Goal: Ask a question

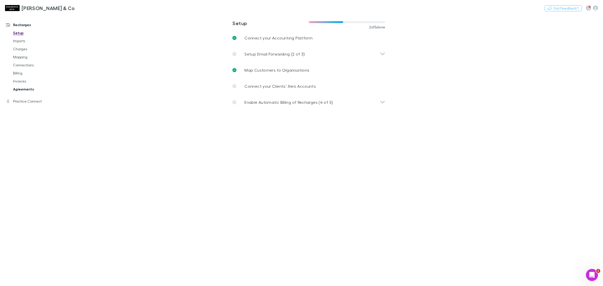
click at [36, 90] on link "Agreements" at bounding box center [39, 89] width 63 height 8
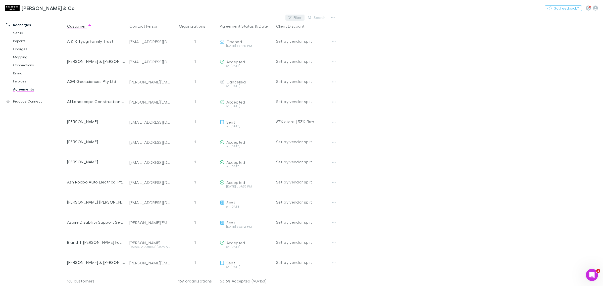
click at [295, 19] on button "Filter" at bounding box center [295, 18] width 19 height 6
click at [236, 65] on li "Accepted" at bounding box center [260, 66] width 87 height 8
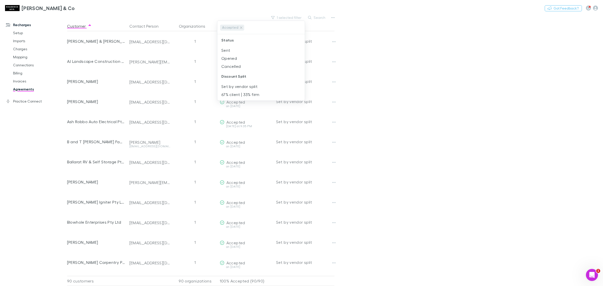
click at [375, 92] on div at bounding box center [301, 143] width 603 height 286
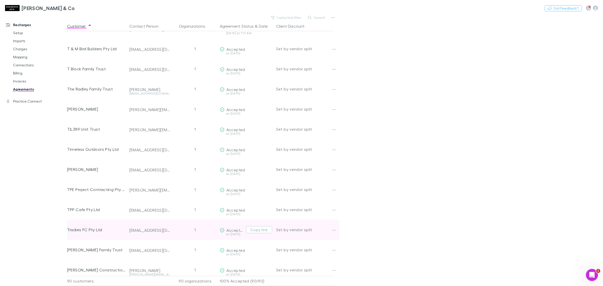
scroll to position [1570, 0]
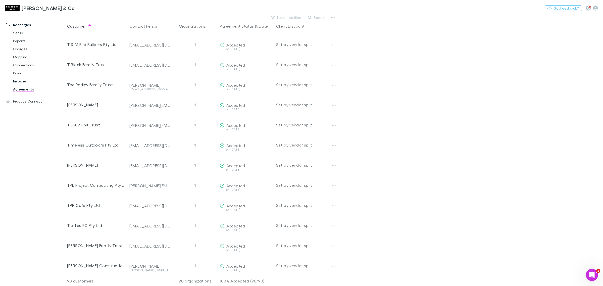
click at [33, 81] on link "Invoices" at bounding box center [39, 81] width 63 height 8
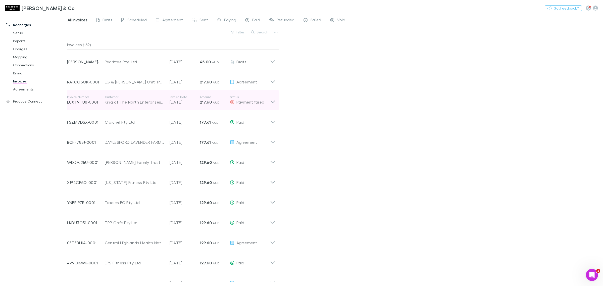
click at [276, 100] on div "Invoice Number EUXT9TU8-0001 Customer King of The North Enterprises Pty Ltd Inv…" at bounding box center [171, 100] width 216 height 20
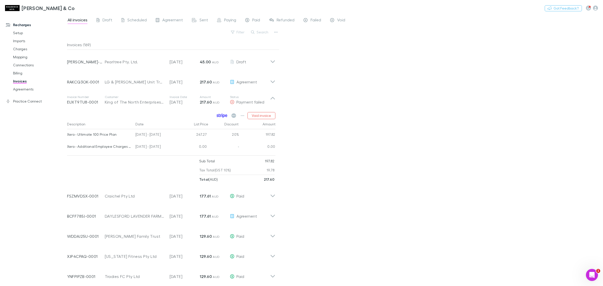
click at [221, 117] on icon at bounding box center [222, 115] width 11 height 5
click at [243, 114] on icon "button" at bounding box center [243, 116] width 4 height 4
click at [335, 179] on div at bounding box center [301, 143] width 603 height 286
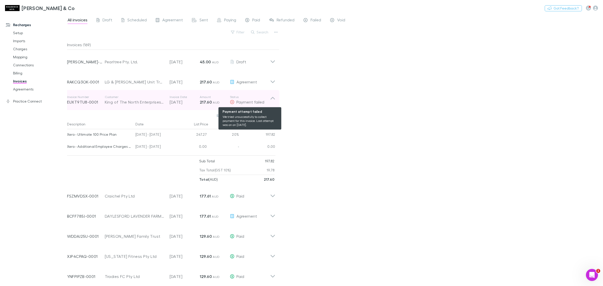
click at [238, 102] on span "Payment failed" at bounding box center [251, 102] width 28 height 5
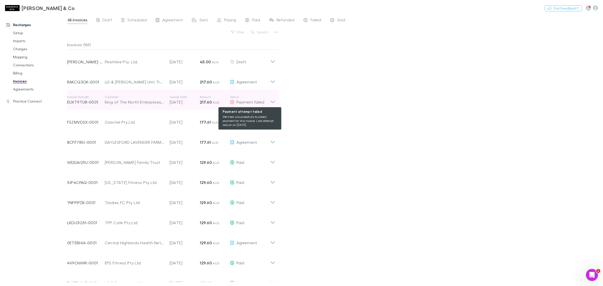
click at [238, 102] on span "Payment failed" at bounding box center [251, 102] width 28 height 5
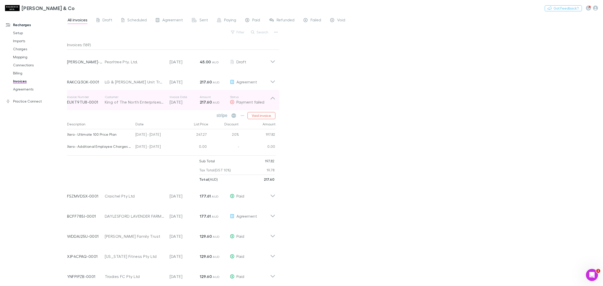
click at [272, 100] on icon at bounding box center [272, 100] width 5 height 10
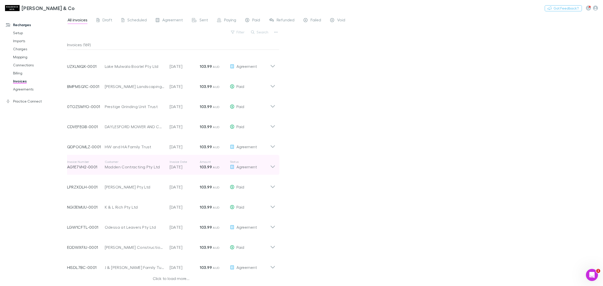
scroll to position [378, 0]
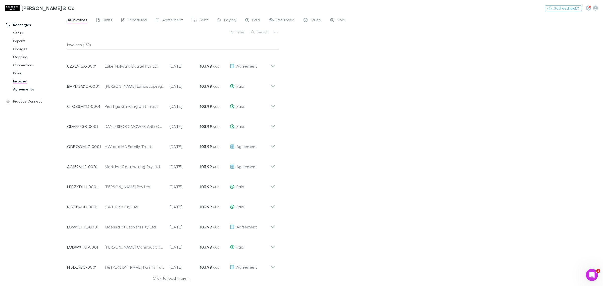
click at [30, 88] on link "Agreements" at bounding box center [39, 89] width 63 height 8
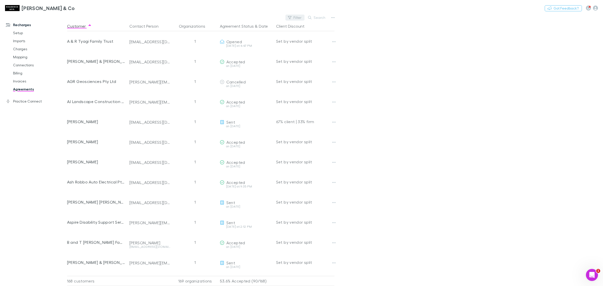
click at [293, 18] on button "Filter" at bounding box center [295, 18] width 19 height 6
click at [235, 68] on li "Accepted" at bounding box center [260, 66] width 87 height 8
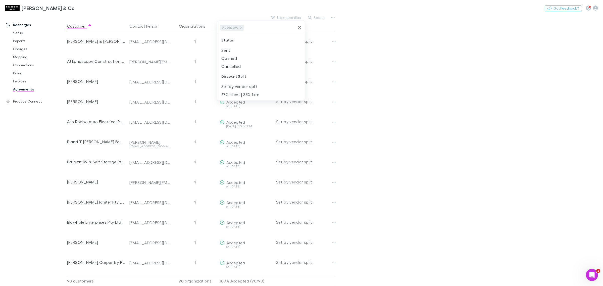
click at [399, 91] on div at bounding box center [301, 143] width 603 height 286
click at [284, 16] on button "1 selected filter" at bounding box center [287, 18] width 36 height 6
click at [240, 29] on icon at bounding box center [241, 28] width 4 height 4
click at [228, 48] on li "Sent" at bounding box center [260, 50] width 87 height 8
drag, startPoint x: 391, startPoint y: 69, endPoint x: 389, endPoint y: 70, distance: 2.6
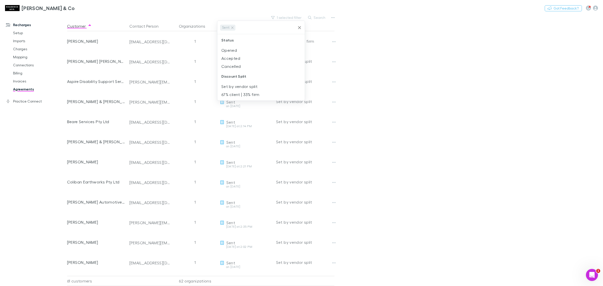
click at [392, 69] on div at bounding box center [301, 143] width 603 height 286
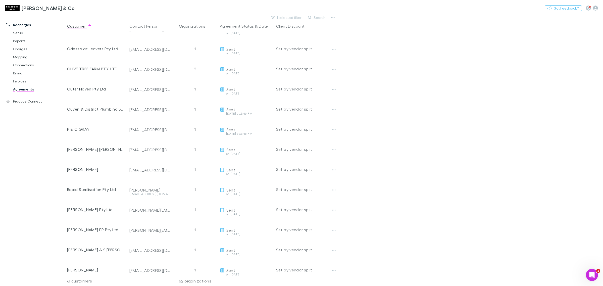
scroll to position [987, 0]
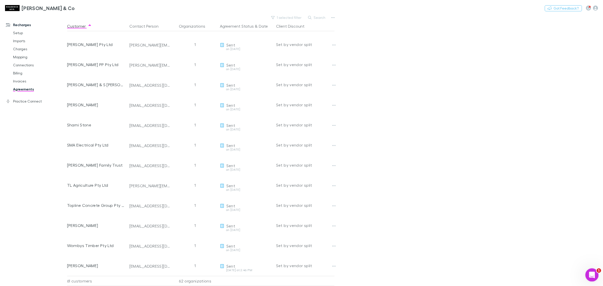
click at [591, 272] on icon "Open Intercom Messenger" at bounding box center [592, 274] width 8 height 8
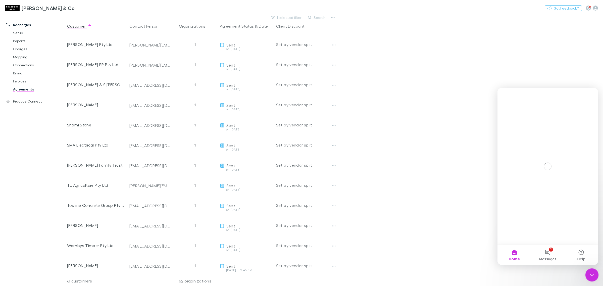
scroll to position [0, 0]
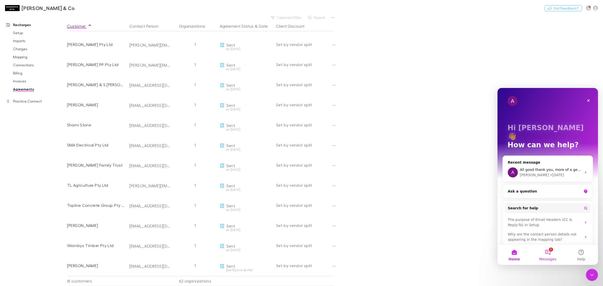
click at [555, 256] on button "1 Messages" at bounding box center [547, 255] width 33 height 20
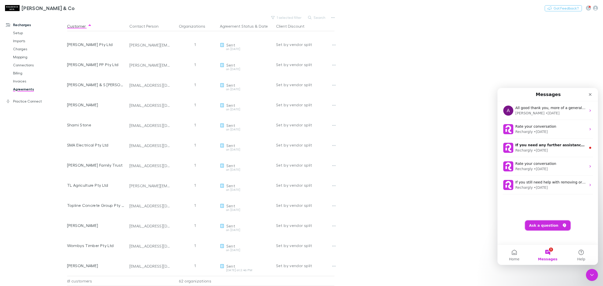
click at [551, 225] on button "Ask a question" at bounding box center [548, 225] width 46 height 10
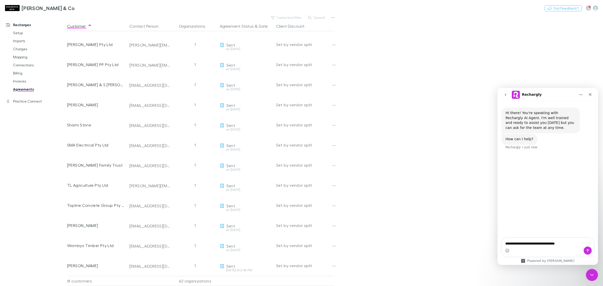
type textarea "**********"
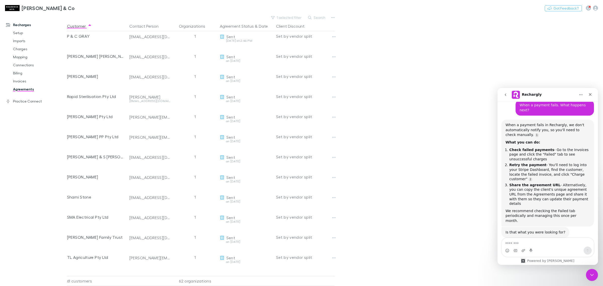
scroll to position [798, 0]
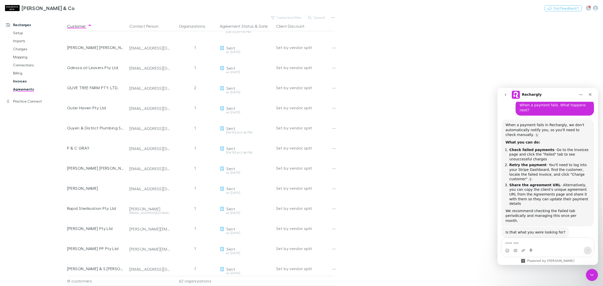
click at [27, 82] on link "Invoices" at bounding box center [39, 81] width 63 height 8
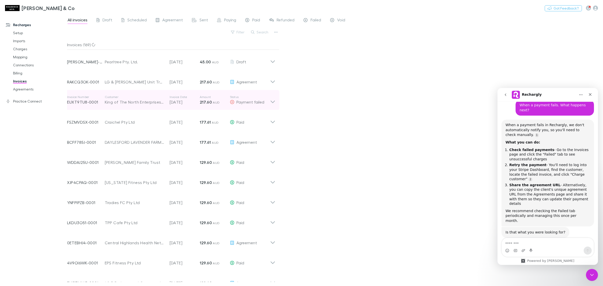
click at [273, 103] on icon at bounding box center [273, 102] width 4 height 3
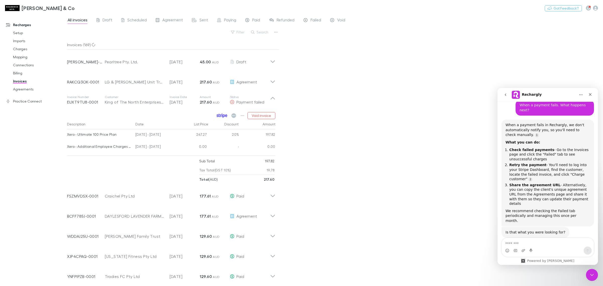
click at [219, 116] on icon at bounding box center [219, 115] width 1 height 3
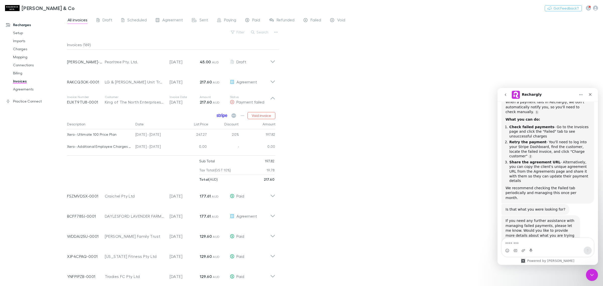
scroll to position [1, 0]
click at [529, 242] on textarea "Message…" at bounding box center [548, 242] width 92 height 9
type textarea "*"
type textarea "**********"
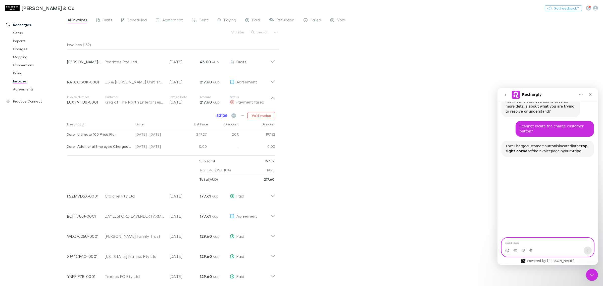
scroll to position [202, 0]
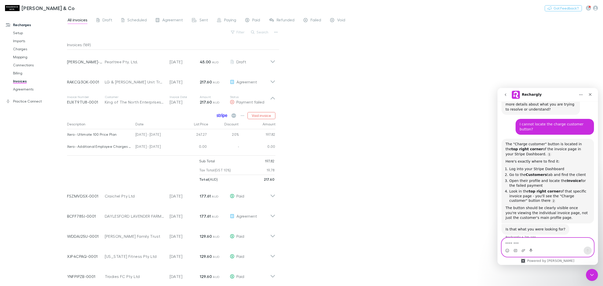
click at [523, 240] on textarea "Message…" at bounding box center [548, 242] width 92 height 9
type textarea "*"
type textarea "**********"
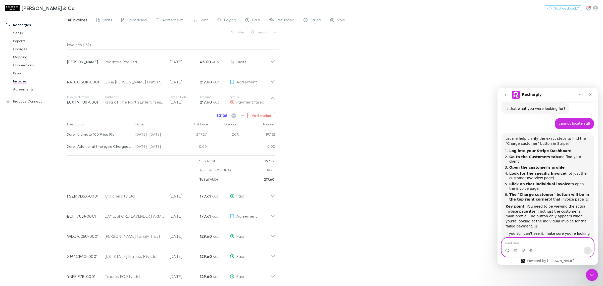
scroll to position [328, 0]
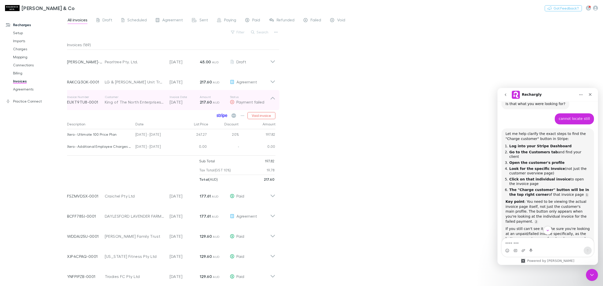
click at [272, 100] on icon at bounding box center [272, 100] width 5 height 10
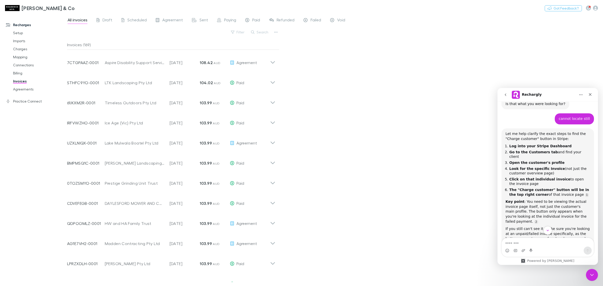
scroll to position [378, 0]
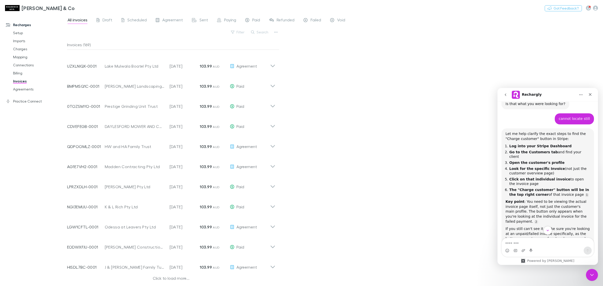
click at [172, 279] on div "Click to load more..." at bounding box center [171, 279] width 208 height 8
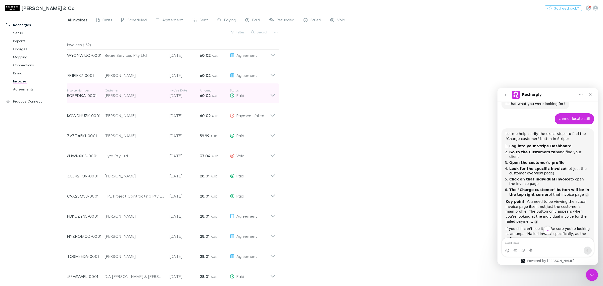
scroll to position [1867, 0]
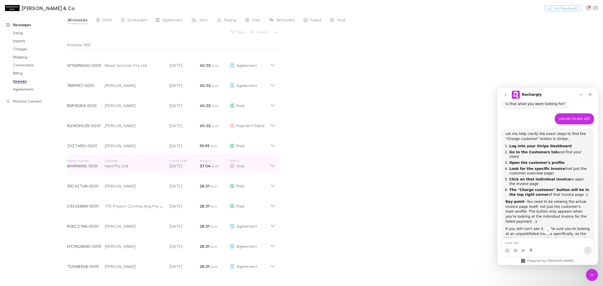
click at [275, 164] on icon at bounding box center [272, 164] width 5 height 10
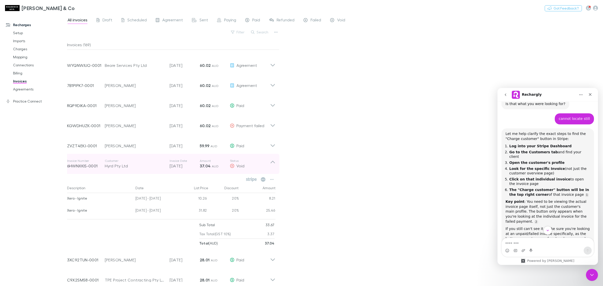
click at [275, 164] on icon at bounding box center [272, 164] width 5 height 10
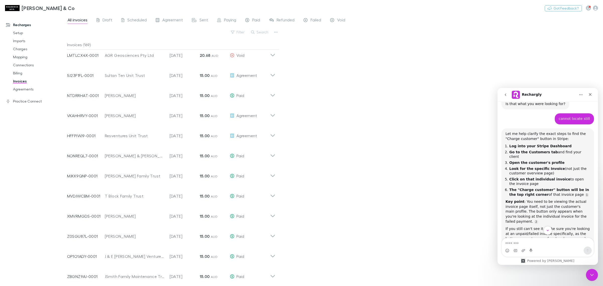
scroll to position [1, 0]
